Goal: Communication & Community: Answer question/provide support

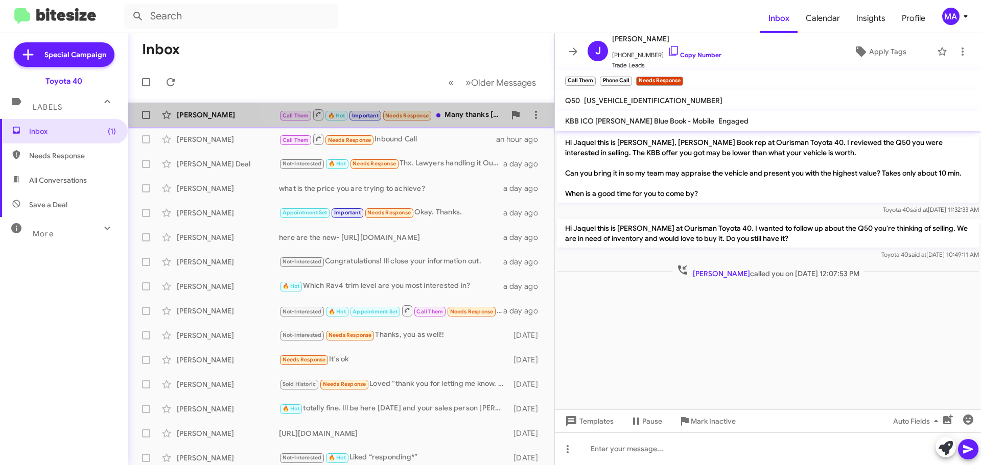
click at [465, 113] on div "Call Them 🔥 Hot Important Needs Response Many thanks Morgan .." at bounding box center [392, 114] width 226 height 13
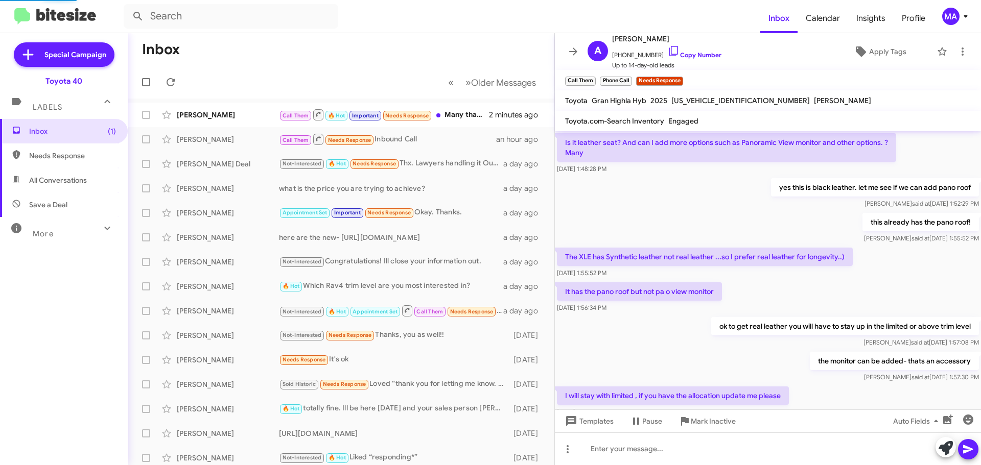
scroll to position [502, 0]
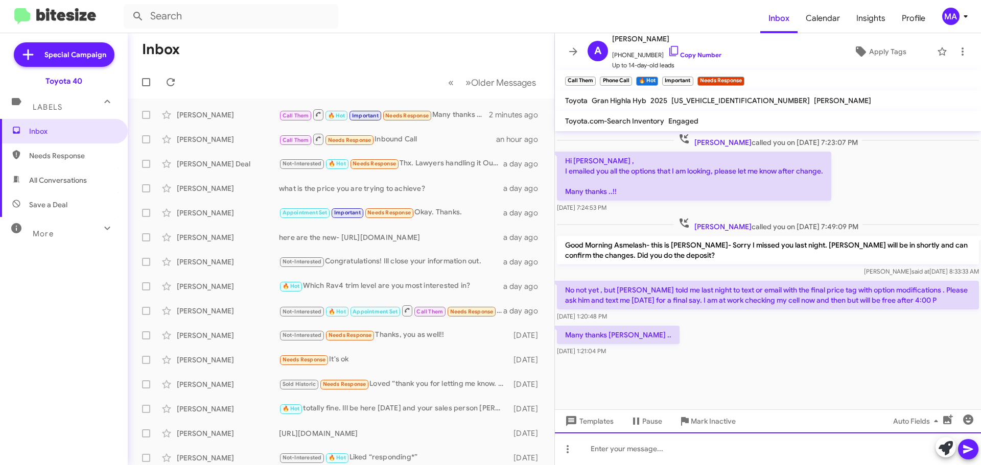
click at [625, 449] on div at bounding box center [768, 449] width 426 height 33
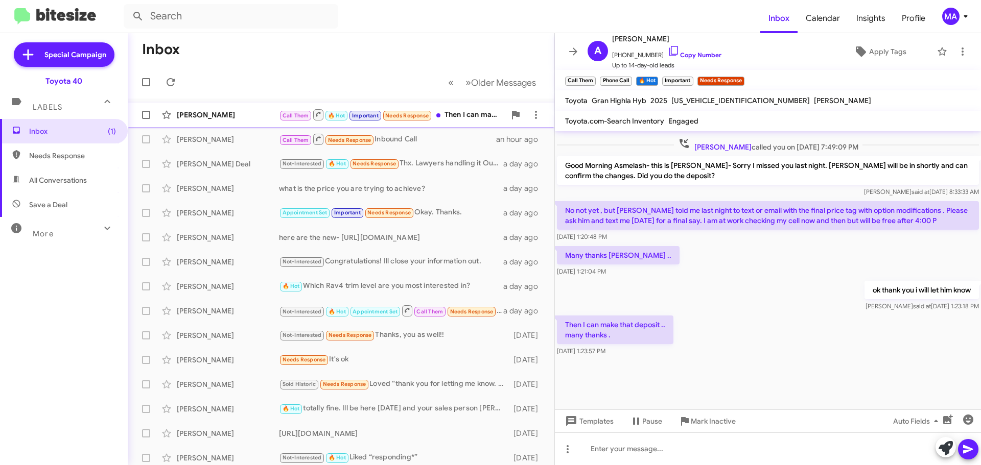
click at [451, 110] on div "Call Them 🔥 Hot Important Needs Response Then I can make that deposit .. many t…" at bounding box center [392, 114] width 226 height 13
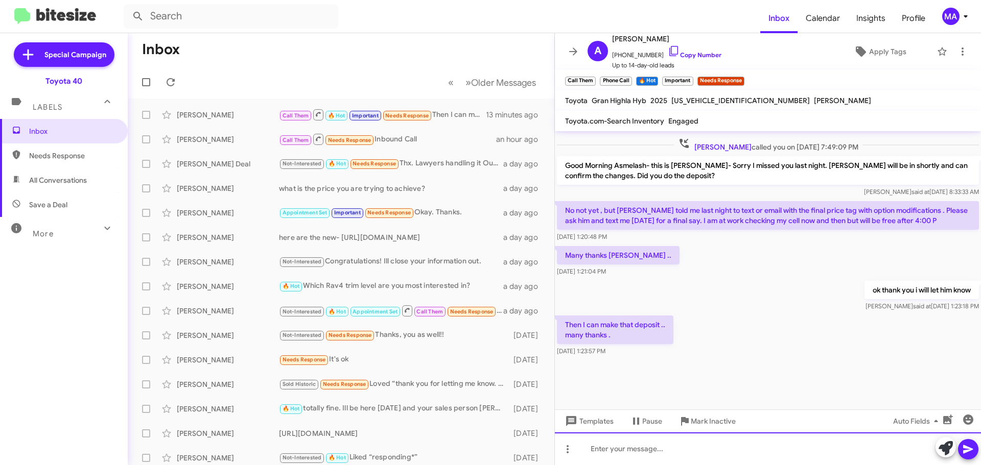
click at [670, 448] on div at bounding box center [768, 449] width 426 height 33
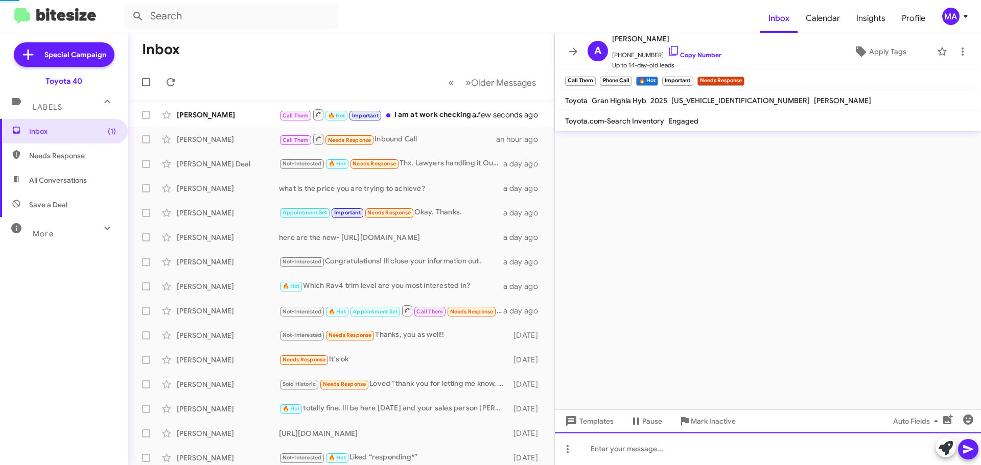
scroll to position [0, 0]
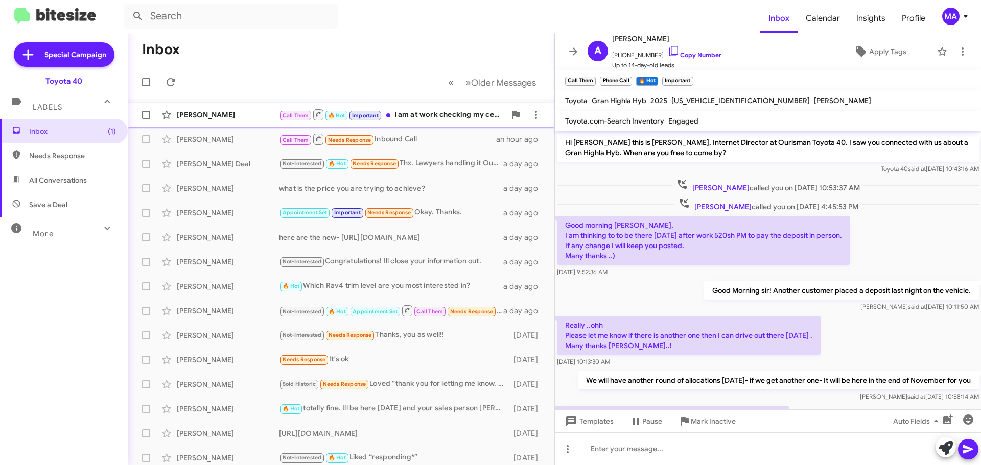
click at [411, 108] on div "Asmelash Tilahun Call Them 🔥 Hot Important I am at work checking my cell now an…" at bounding box center [341, 115] width 410 height 20
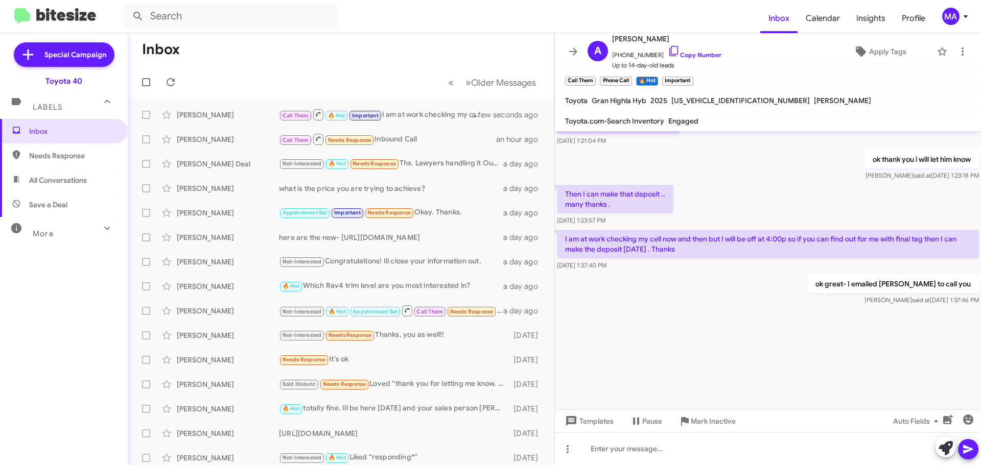
scroll to position [1501, 0]
